Goal: Task Accomplishment & Management: Manage account settings

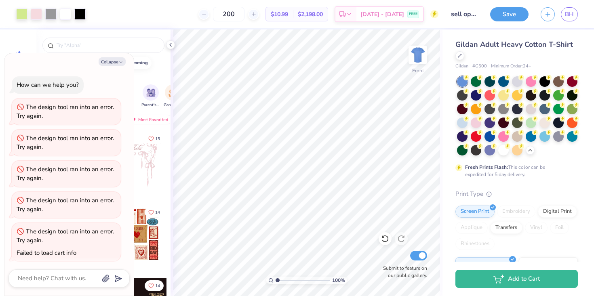
scroll to position [86, 0]
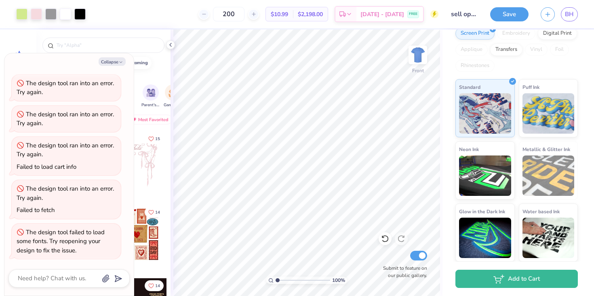
type textarea "x"
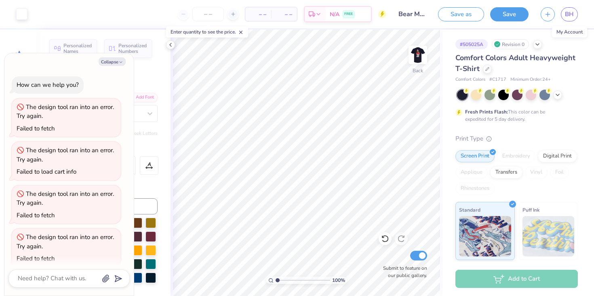
scroll to position [1351, 0]
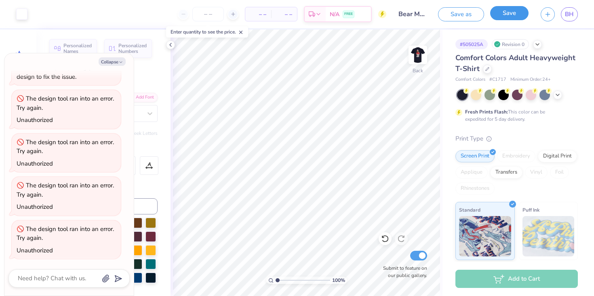
click at [502, 12] on button "Save" at bounding box center [509, 13] width 38 height 14
click at [569, 13] on span "BH" at bounding box center [569, 14] width 9 height 9
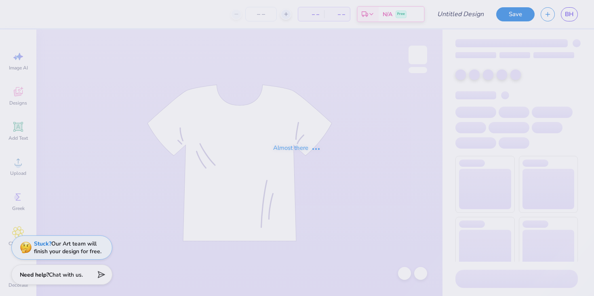
type input "anthona one"
type input "100"
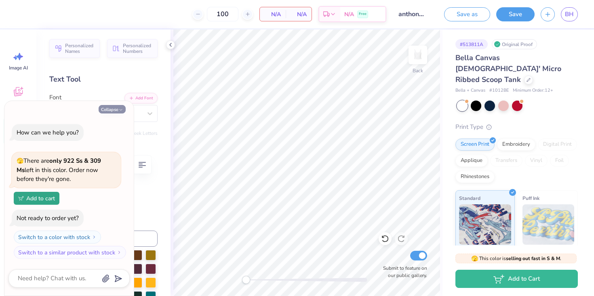
click at [118, 108] on button "Collapse" at bounding box center [112, 109] width 27 height 8
type textarea "x"
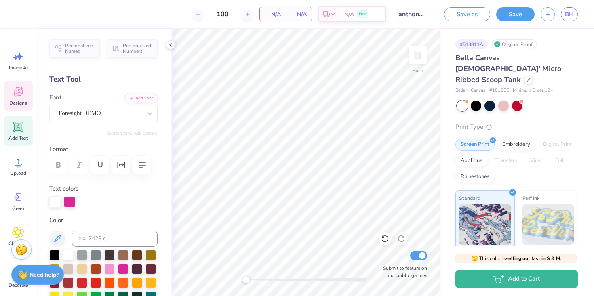
click at [25, 93] on div "Designs" at bounding box center [18, 96] width 29 height 30
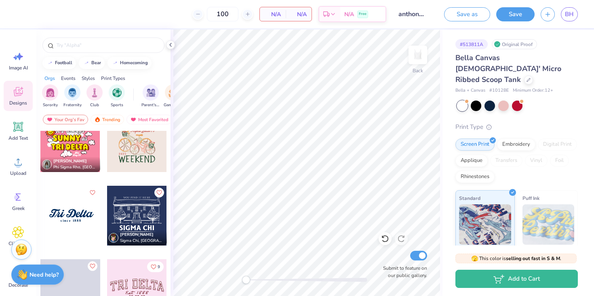
scroll to position [195, 0]
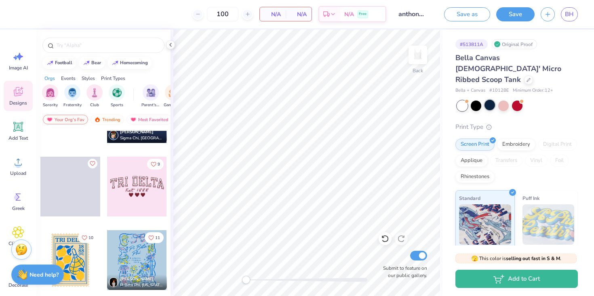
click at [489, 100] on div at bounding box center [489, 105] width 11 height 11
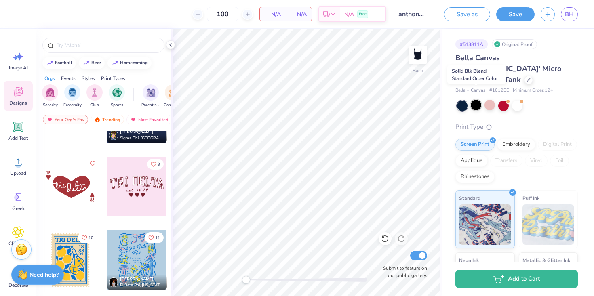
click at [472, 100] on div at bounding box center [476, 105] width 11 height 11
click at [477, 100] on div at bounding box center [476, 105] width 11 height 11
click at [82, 247] on div at bounding box center [70, 260] width 60 height 60
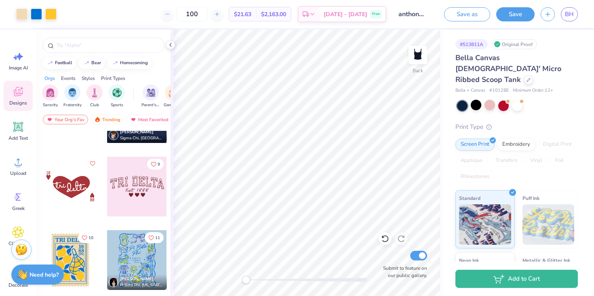
click at [238, 275] on div "Back Submit to feature on our public gallery." at bounding box center [306, 162] width 272 height 267
click at [403, 153] on div "Back Submit to feature on our public gallery." at bounding box center [306, 162] width 272 height 267
click at [504, 12] on button "Save" at bounding box center [515, 13] width 38 height 14
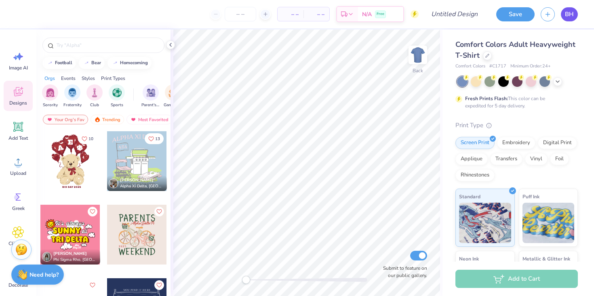
click at [572, 17] on span "BH" at bounding box center [569, 14] width 9 height 9
